Goal: Information Seeking & Learning: Learn about a topic

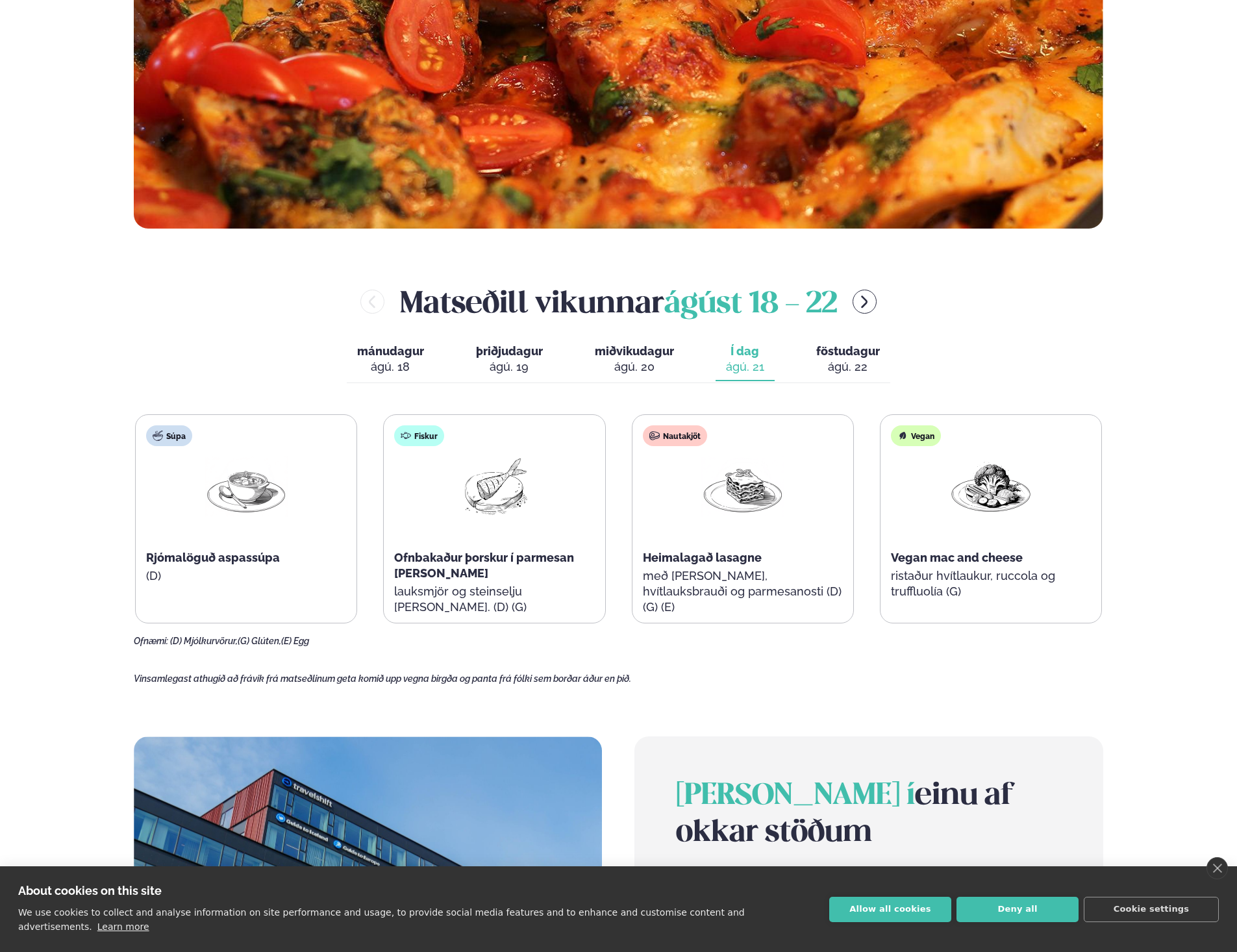
scroll to position [565, 0]
click at [856, 369] on div "ágú. 22" at bounding box center [848, 368] width 63 height 15
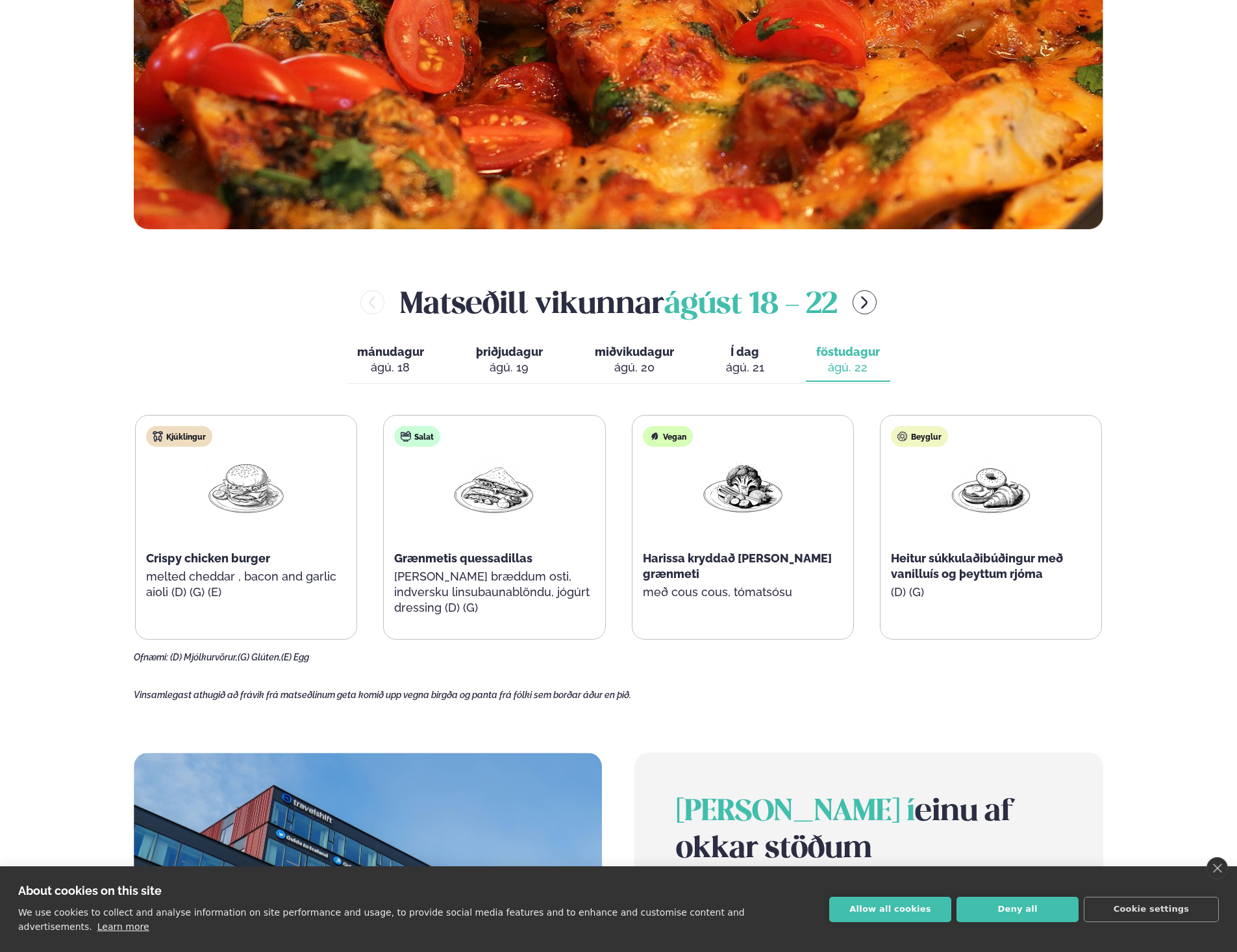
click at [429, 353] on button "mánudagur mán. [DATE]" at bounding box center [391, 361] width 88 height 43
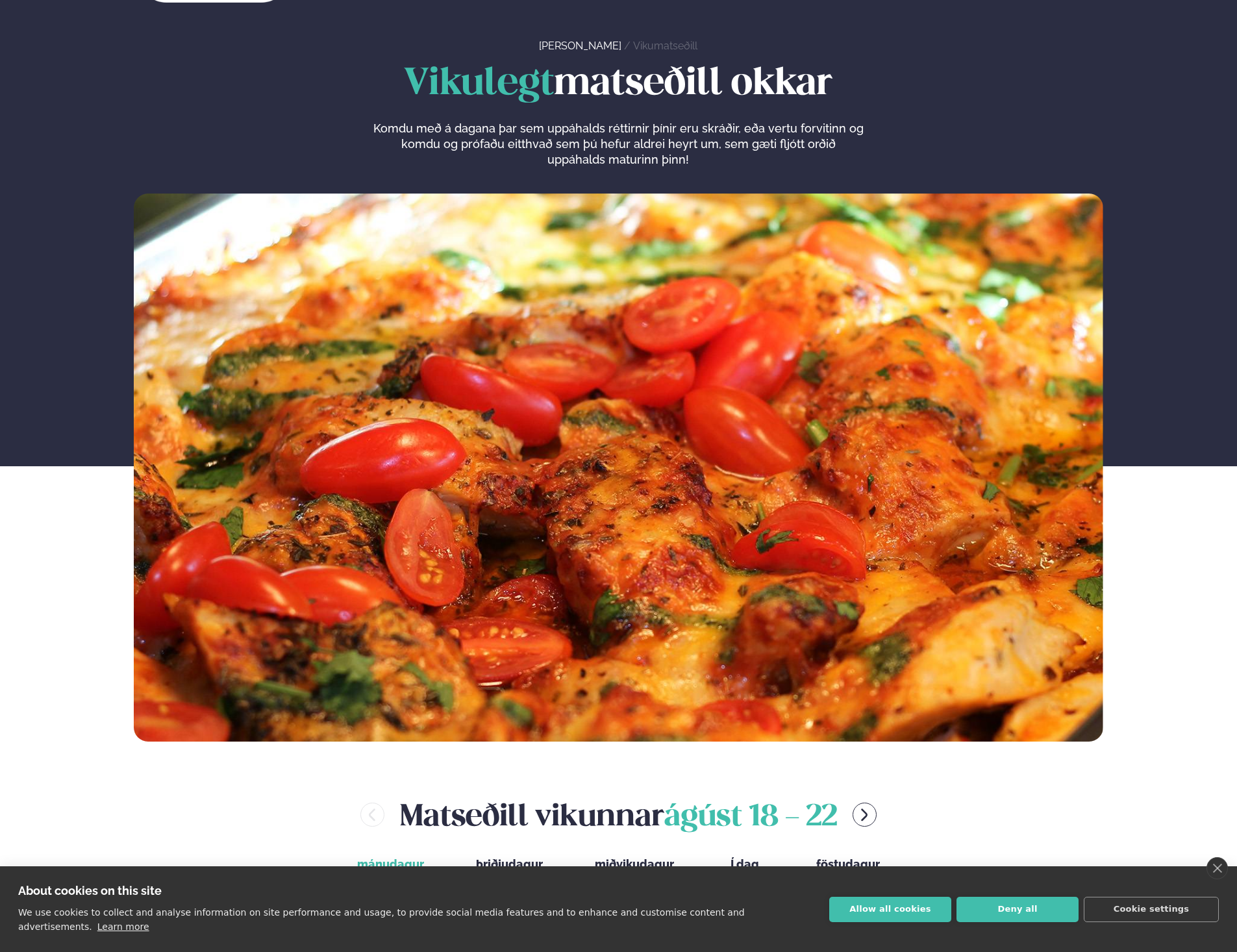
scroll to position [0, 0]
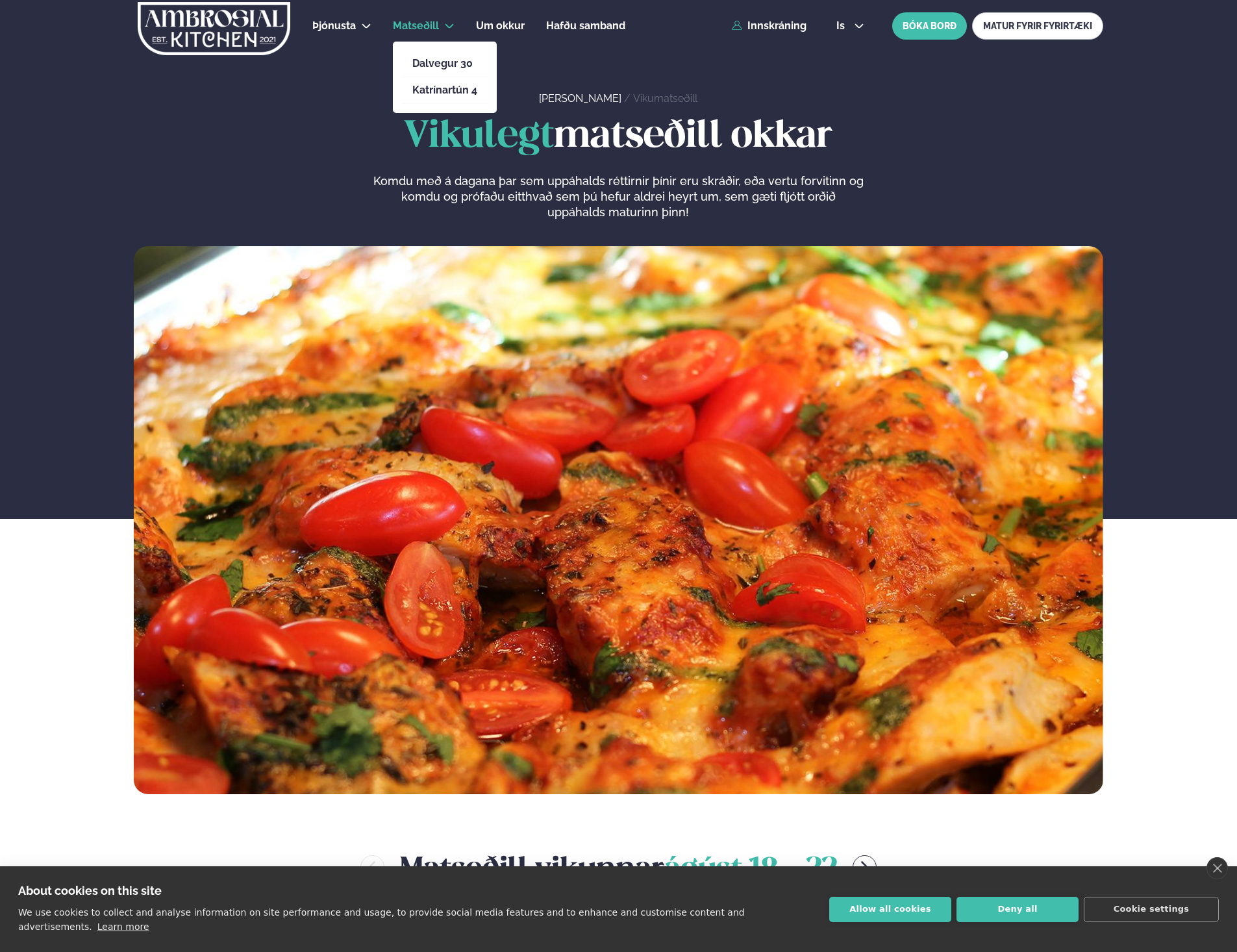
click at [442, 19] on li "Matseðill Dalvegur 30 Katrínartún 4" at bounding box center [424, 25] width 62 height 31
click at [445, 66] on link "Dalvegur 30" at bounding box center [445, 63] width 65 height 10
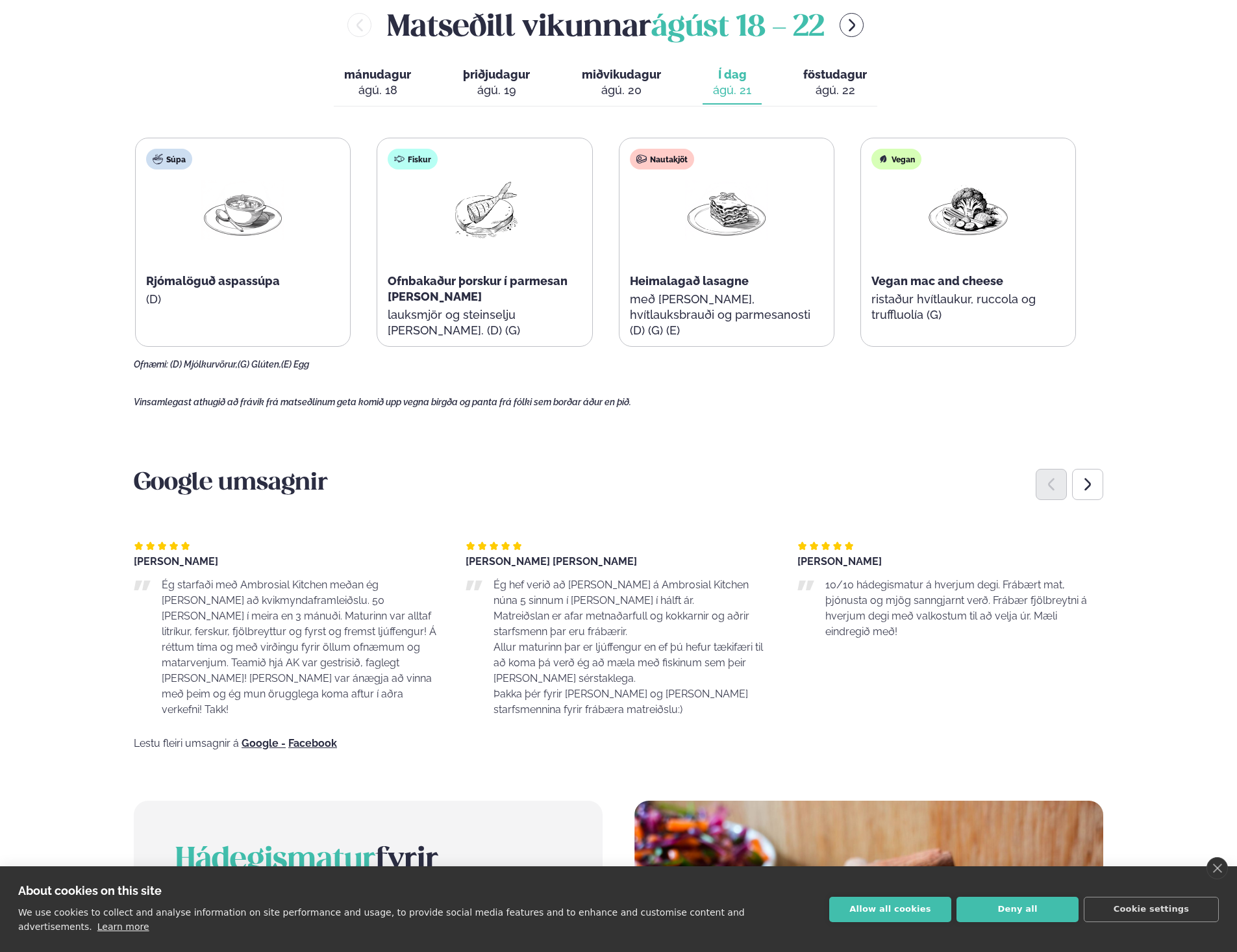
scroll to position [579, 0]
click at [913, 402] on main "[PERSON_NAME] / Matseðill / Dalvegur 30 [PERSON_NAME] í [GEOGRAPHIC_DATA] - Dal…" at bounding box center [618, 520] width 1047 height 2198
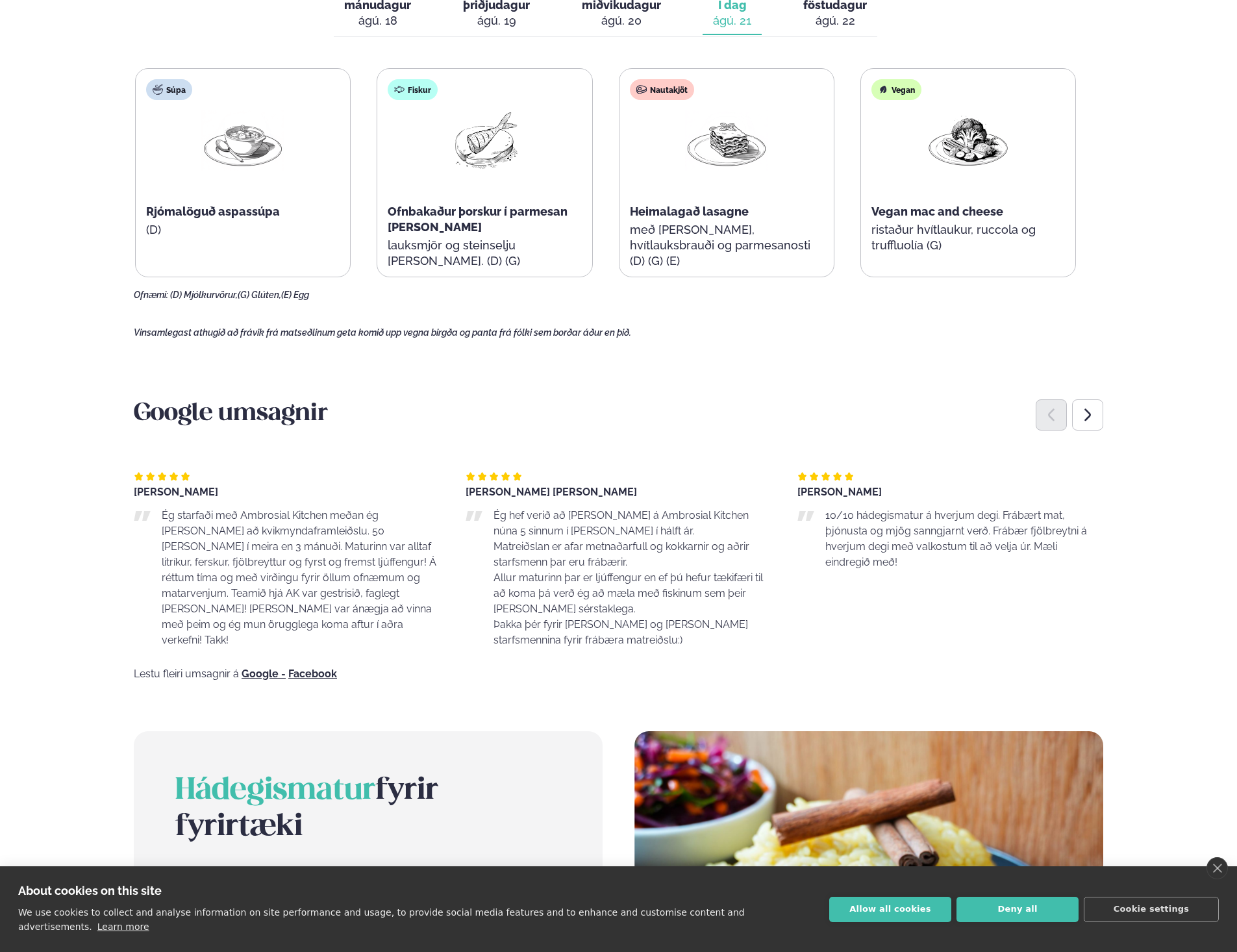
scroll to position [645, 0]
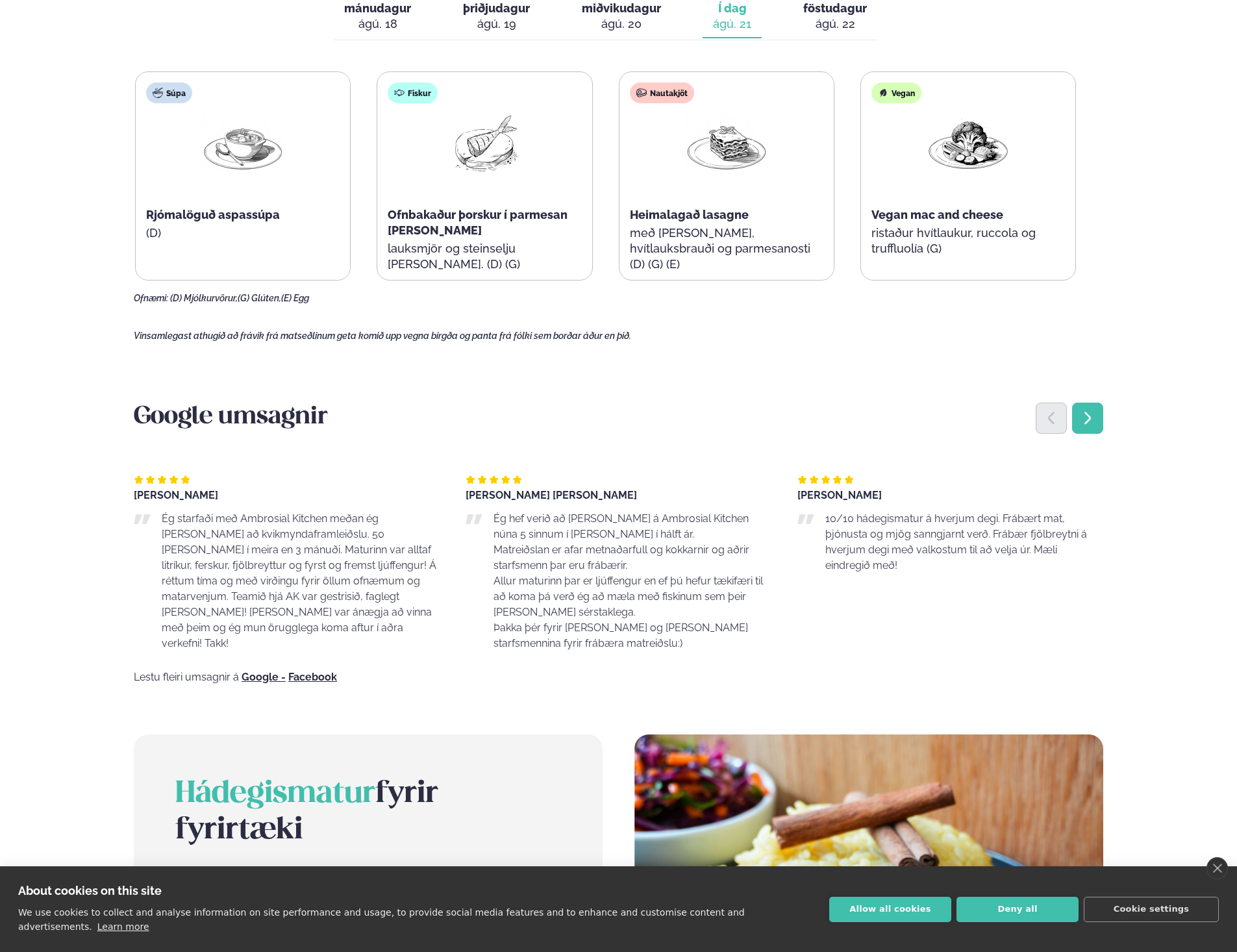
click at [1096, 410] on div "Next slide" at bounding box center [1087, 418] width 31 height 31
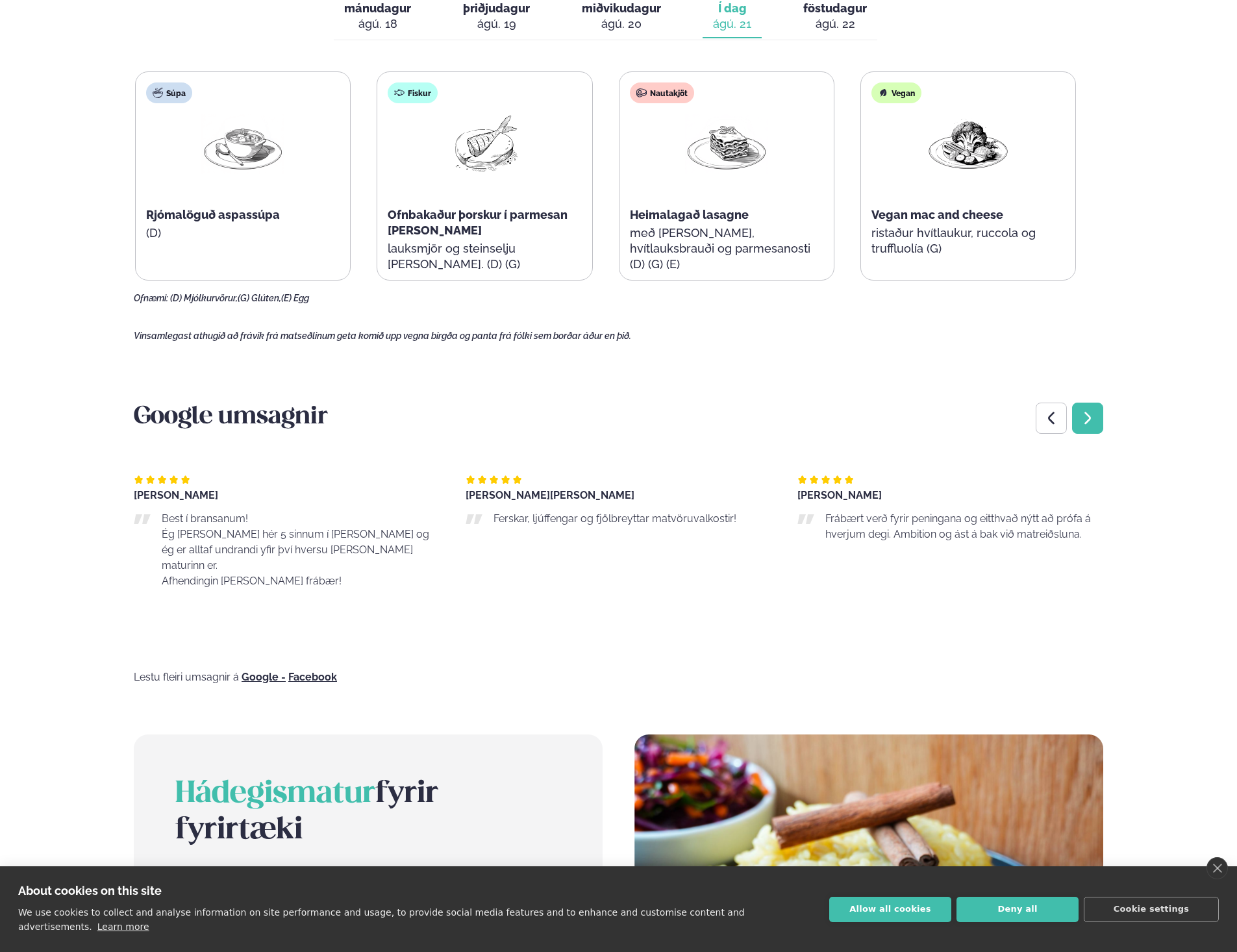
click at [1096, 410] on div "Next slide" at bounding box center [1087, 418] width 31 height 31
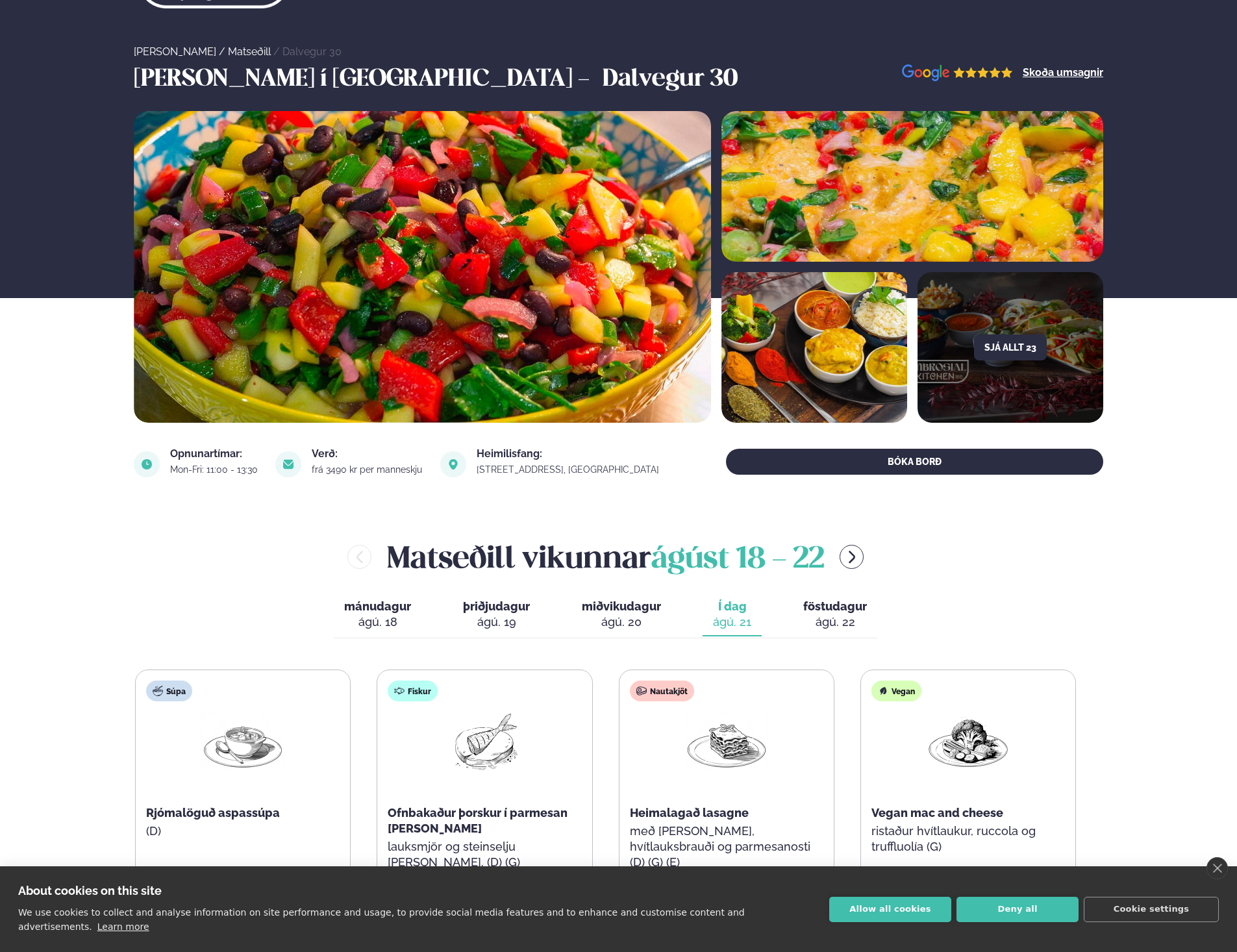
scroll to position [0, 0]
